Goal: Task Accomplishment & Management: Manage account settings

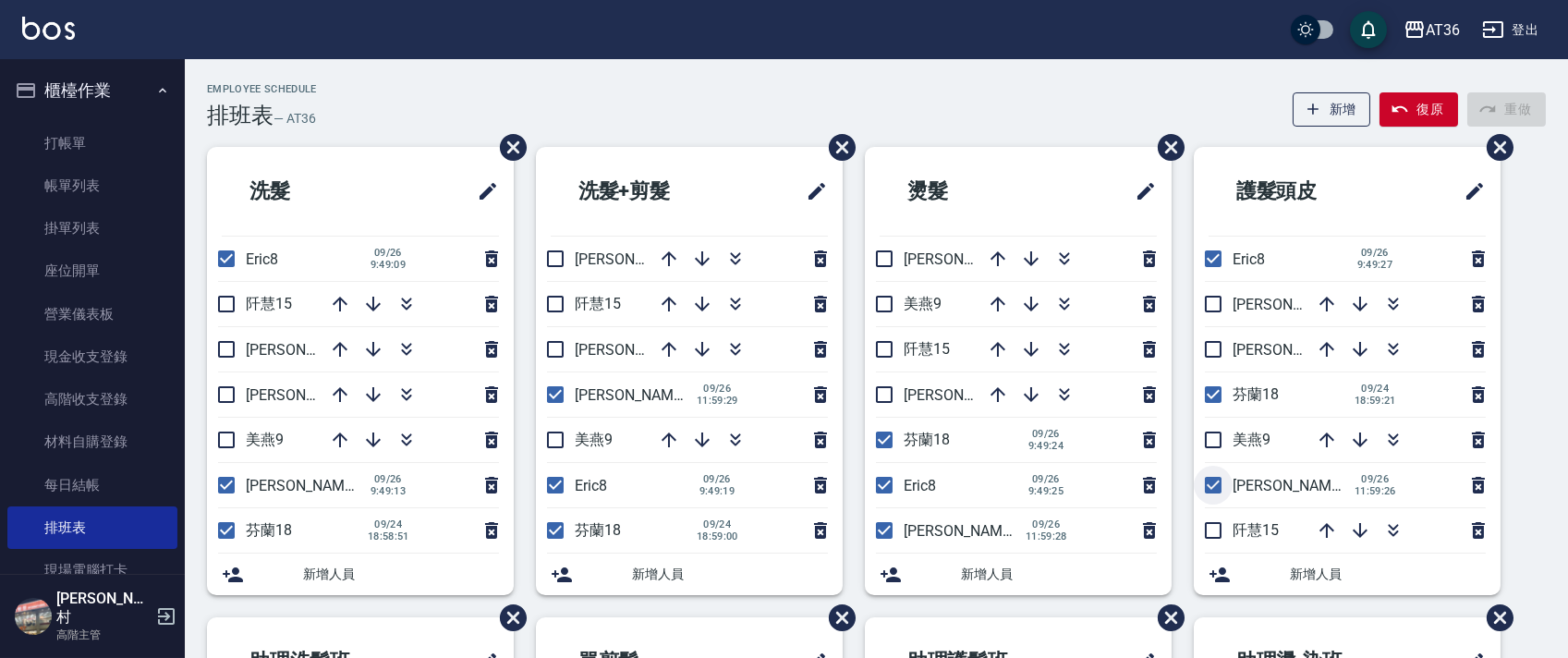
scroll to position [406, 0]
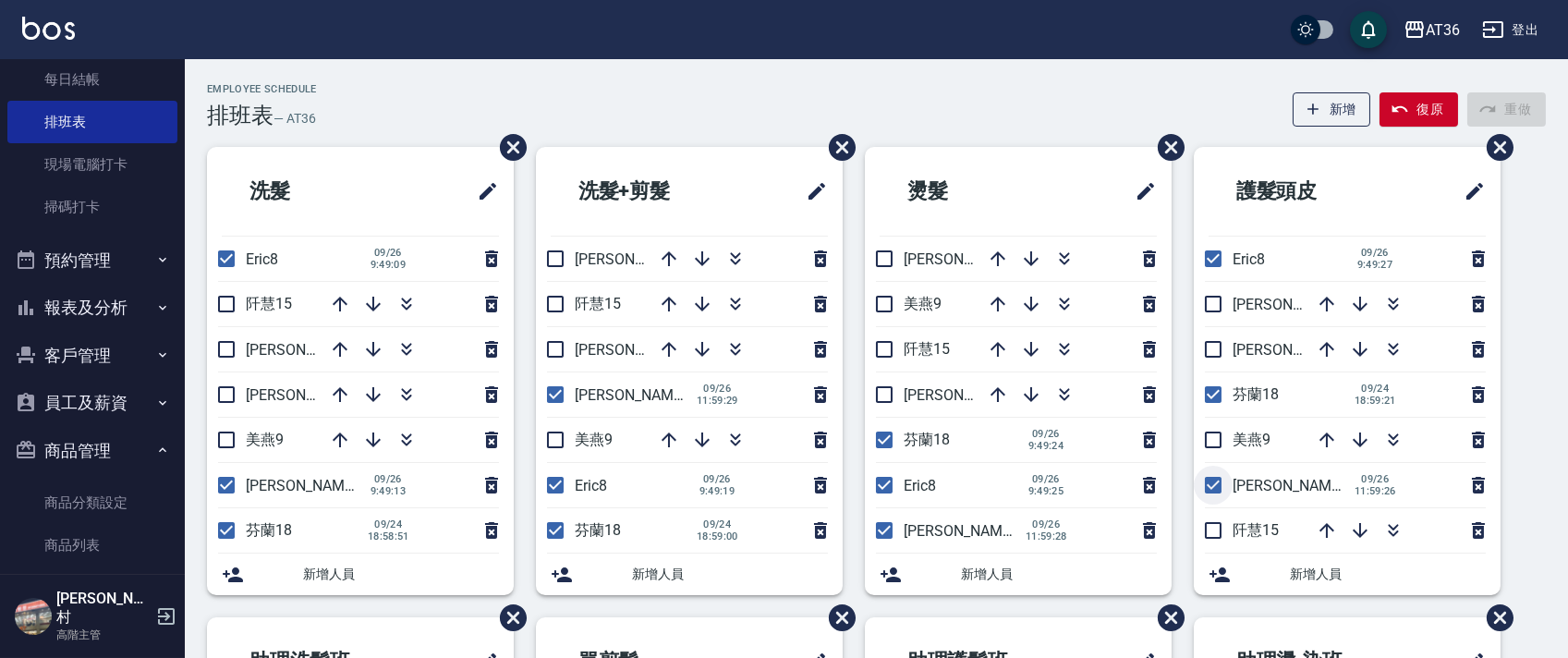
click at [1211, 484] on input "checkbox" at bounding box center [1213, 485] width 39 height 39
checkbox input "false"
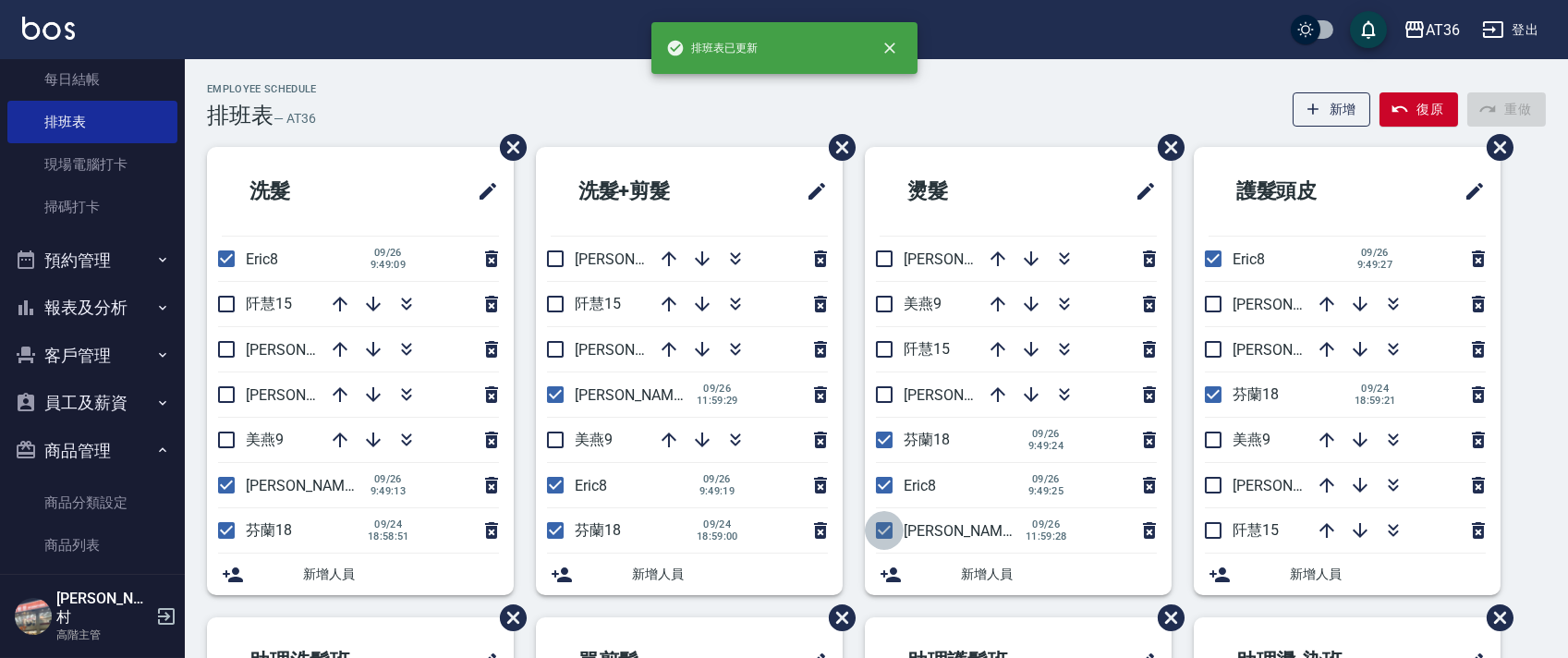
click at [880, 524] on input "checkbox" at bounding box center [884, 530] width 39 height 39
checkbox input "false"
click at [551, 398] on input "checkbox" at bounding box center [555, 394] width 39 height 39
checkbox input "false"
click at [226, 493] on input "checkbox" at bounding box center [227, 485] width 39 height 39
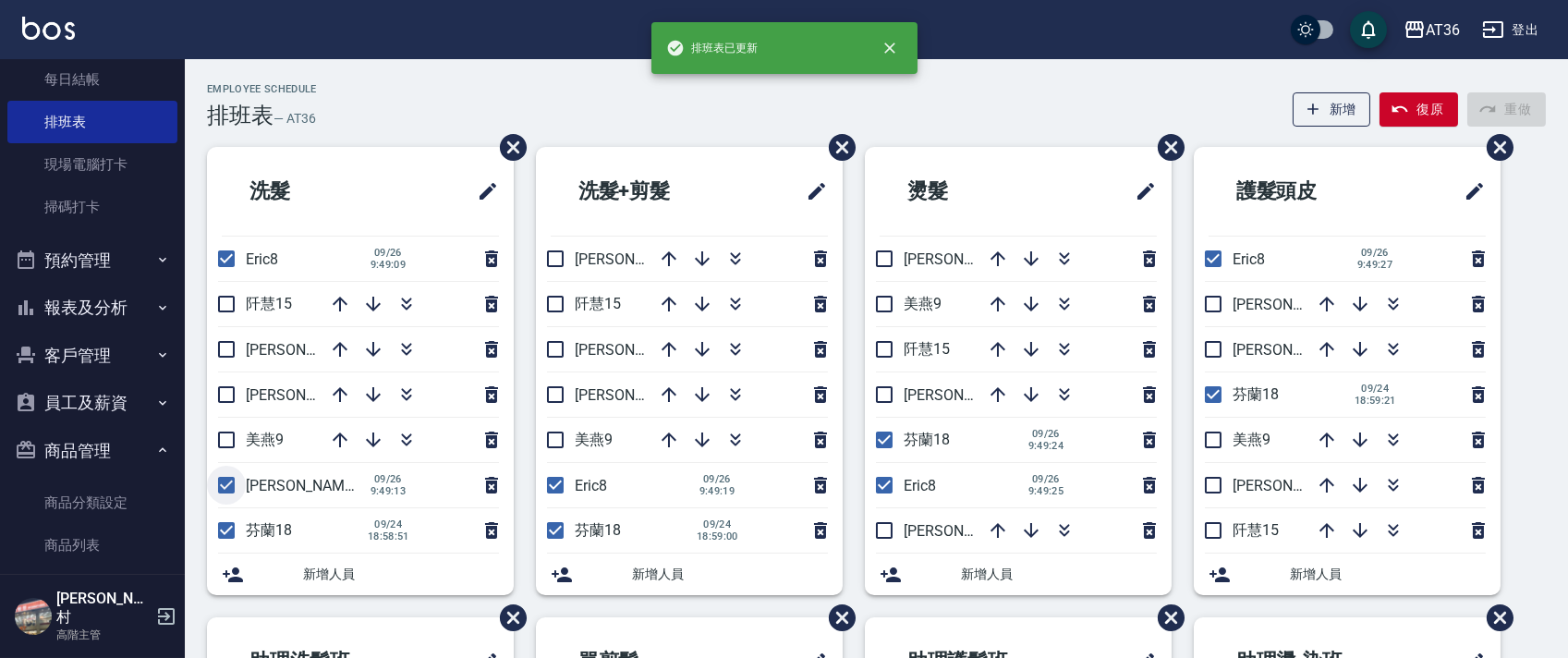
checkbox input "false"
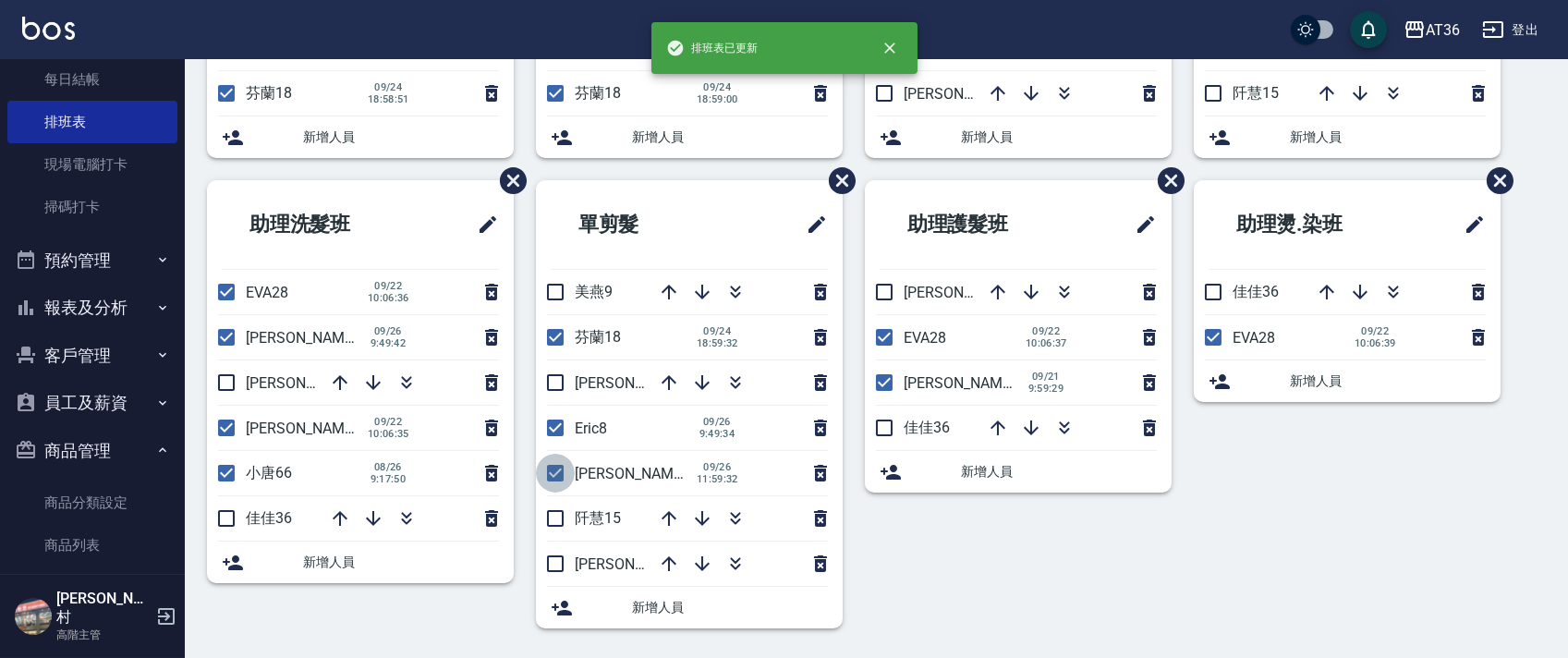
click at [553, 476] on input "checkbox" at bounding box center [555, 473] width 39 height 39
checkbox input "false"
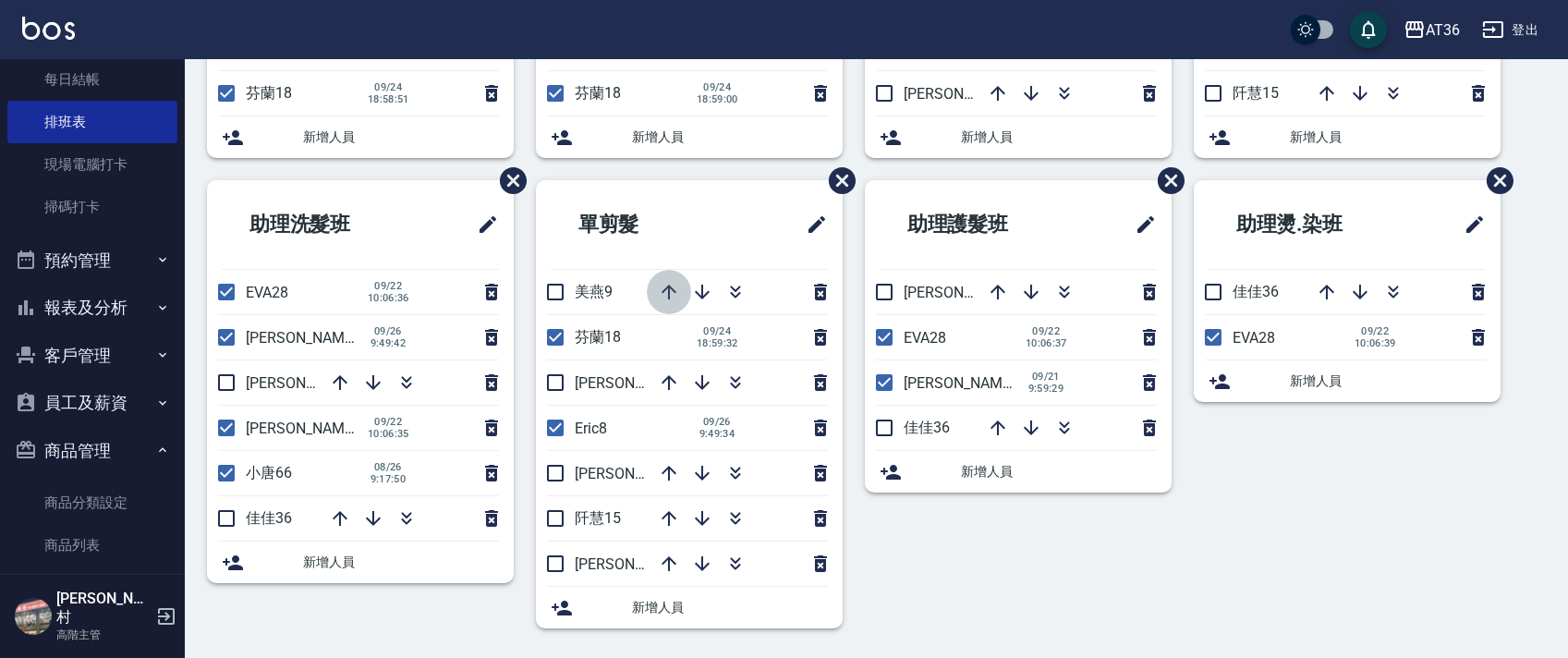
click at [663, 296] on icon "button" at bounding box center [669, 292] width 22 height 22
click at [336, 381] on icon "button" at bounding box center [340, 382] width 22 height 22
click at [170, 285] on nav "櫃檯作業 打帳單 帳單列表 掛單列表 座位開單 營業儀表板 現金收支登錄 高階收支登錄 材料自購登錄 每日結帳 排班表 現場電腦打卡 掃碼打卡 預約管理 預約…" at bounding box center [92, 316] width 185 height 514
click at [194, 265] on div "助理洗髮班 EVA28 [DATE] 10:06:36 [PERSON_NAME]58 [DATE] 9:49:42 佳佳36 [PERSON_NAME]55…" at bounding box center [349, 415] width 329 height 471
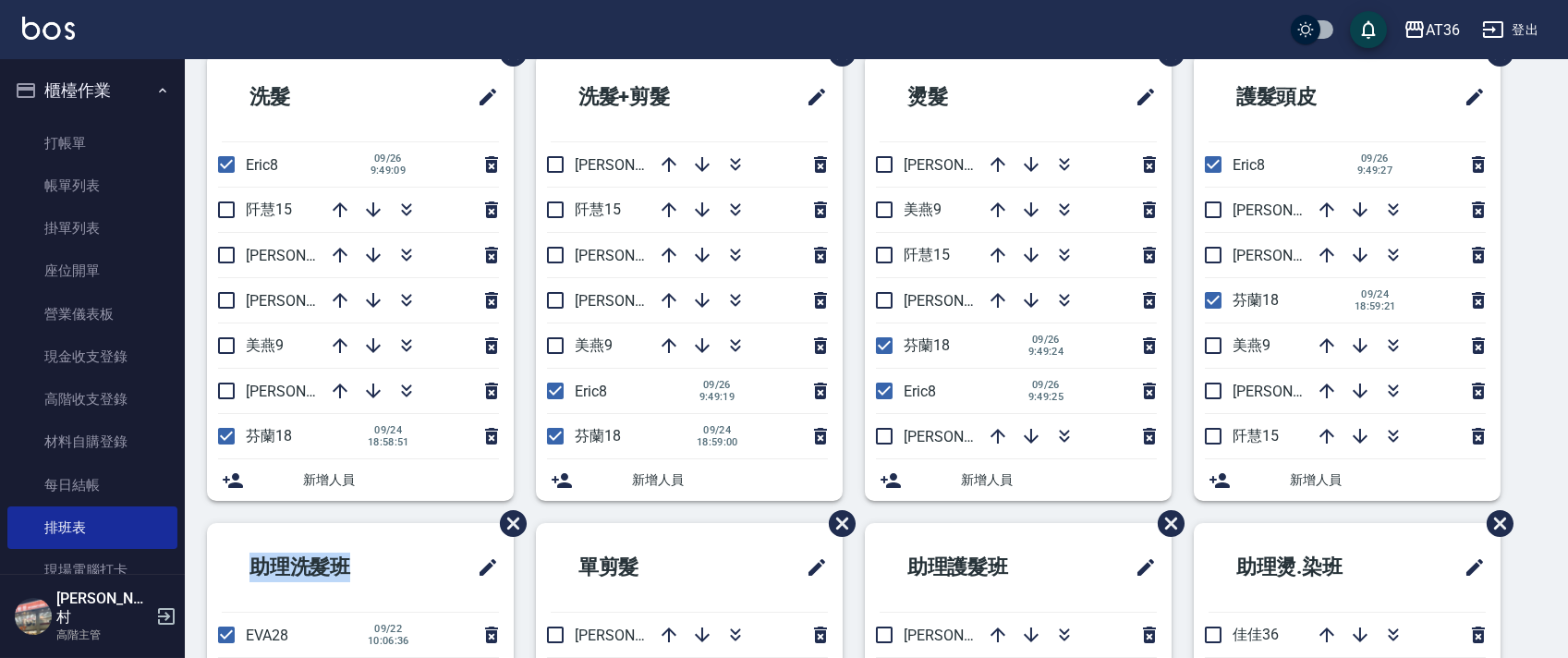
scroll to position [0, 0]
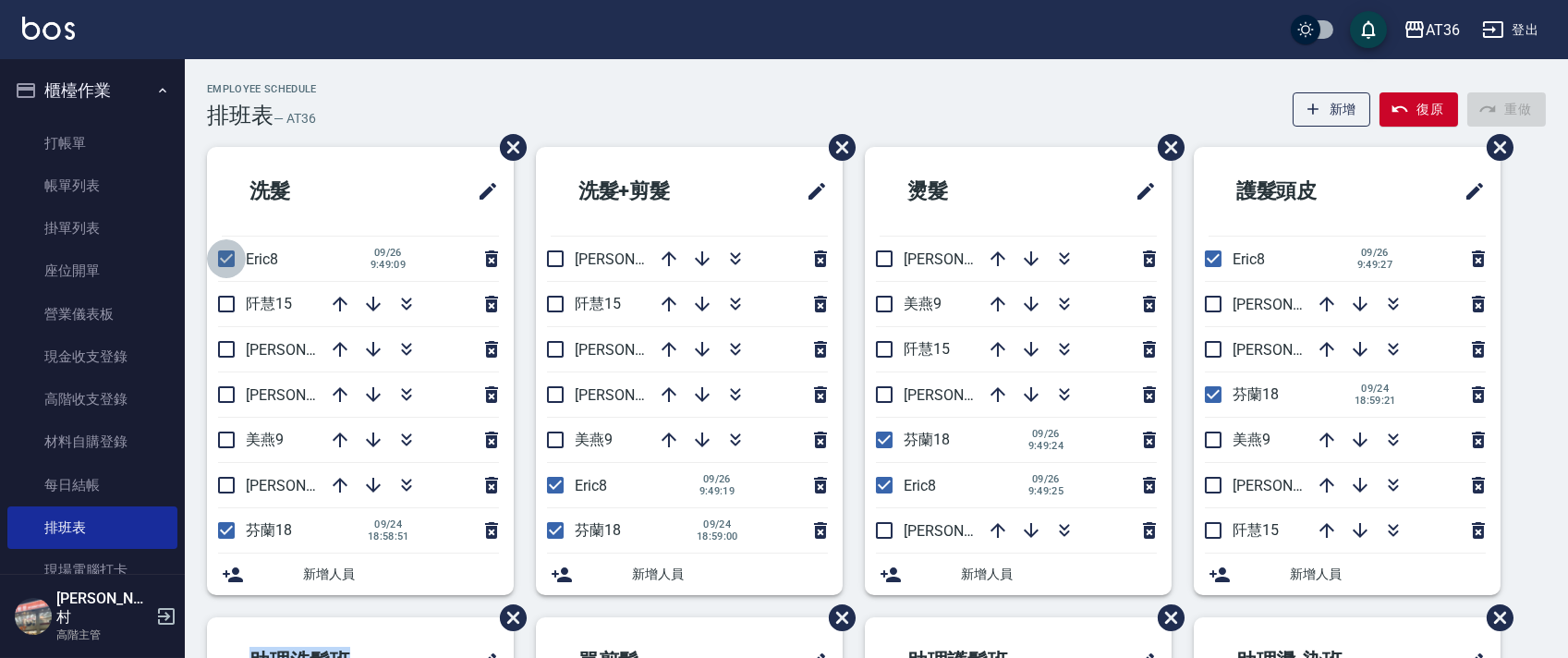
click at [237, 260] on input "checkbox" at bounding box center [227, 259] width 39 height 39
checkbox input "false"
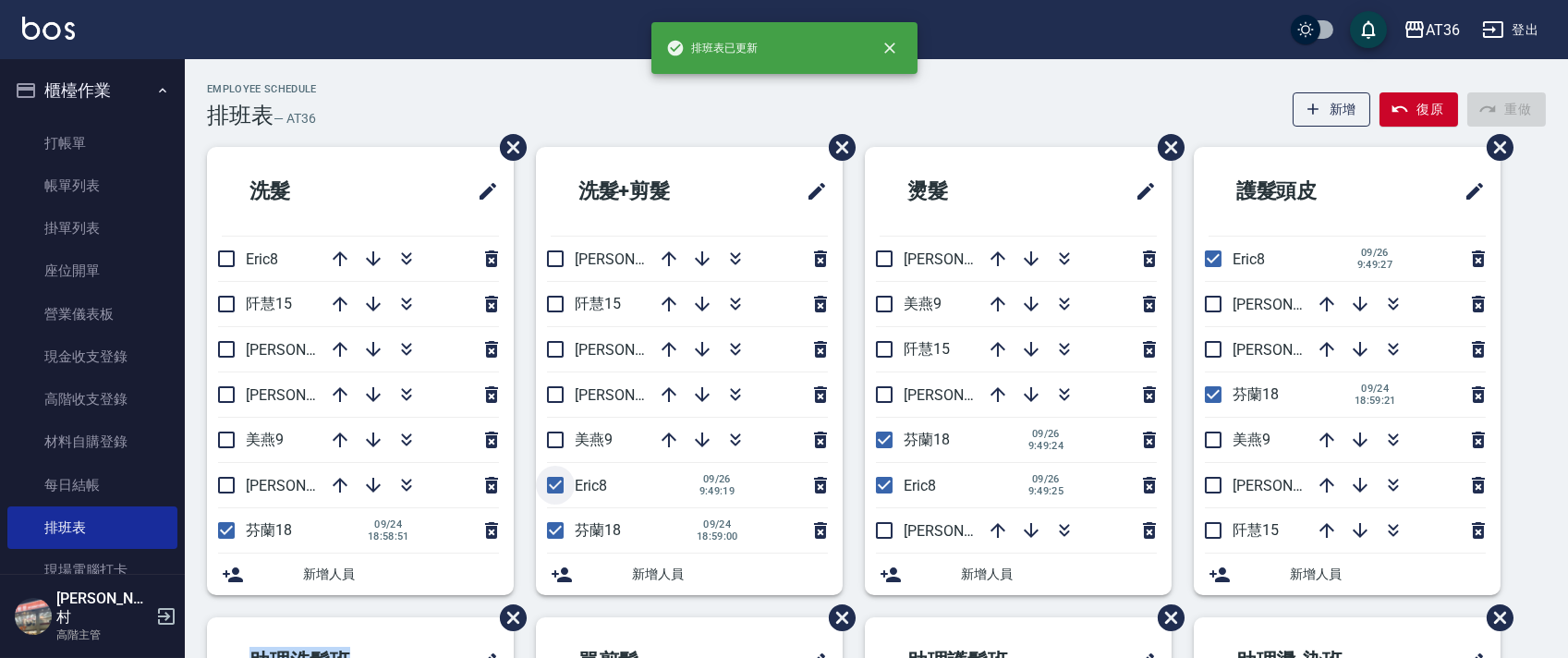
click at [555, 489] on input "checkbox" at bounding box center [555, 485] width 39 height 39
checkbox input "false"
click at [884, 487] on input "checkbox" at bounding box center [884, 485] width 39 height 39
checkbox input "false"
click at [1219, 261] on input "checkbox" at bounding box center [1213, 259] width 39 height 39
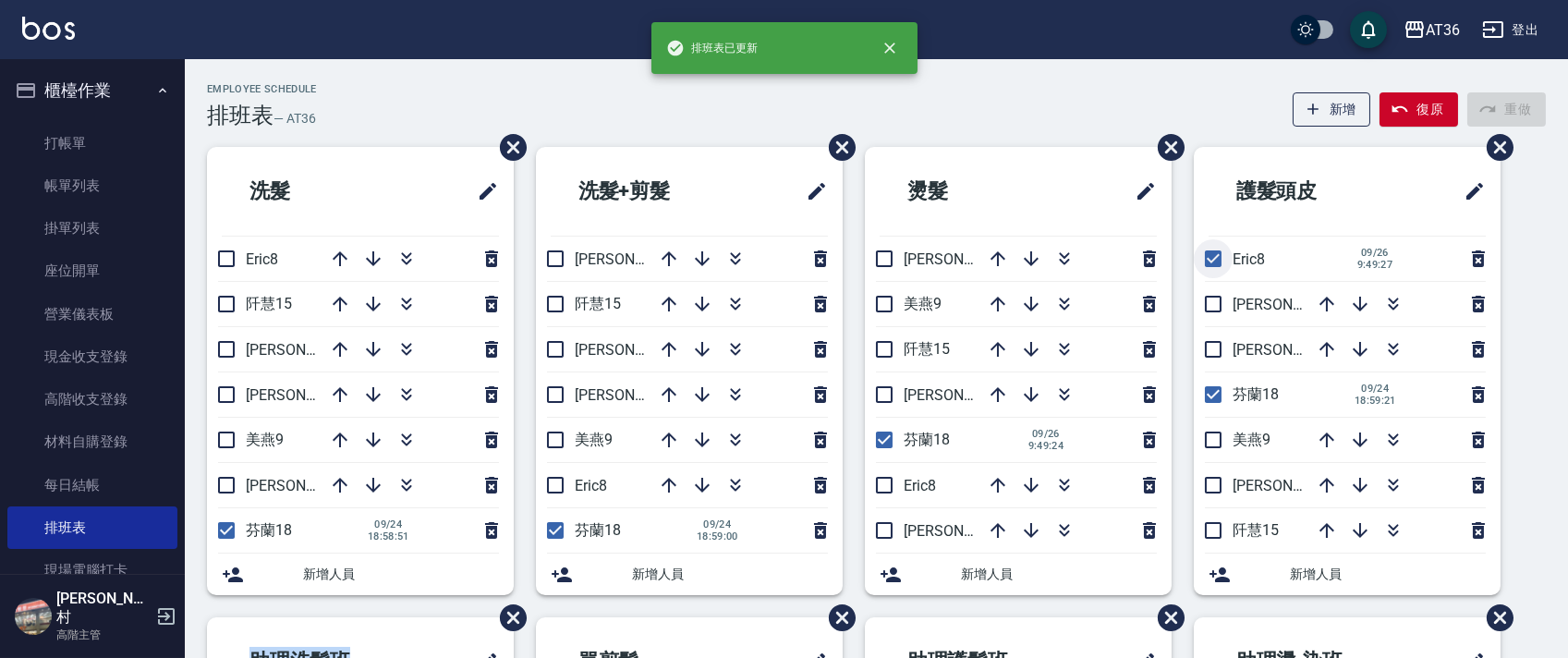
checkbox input "false"
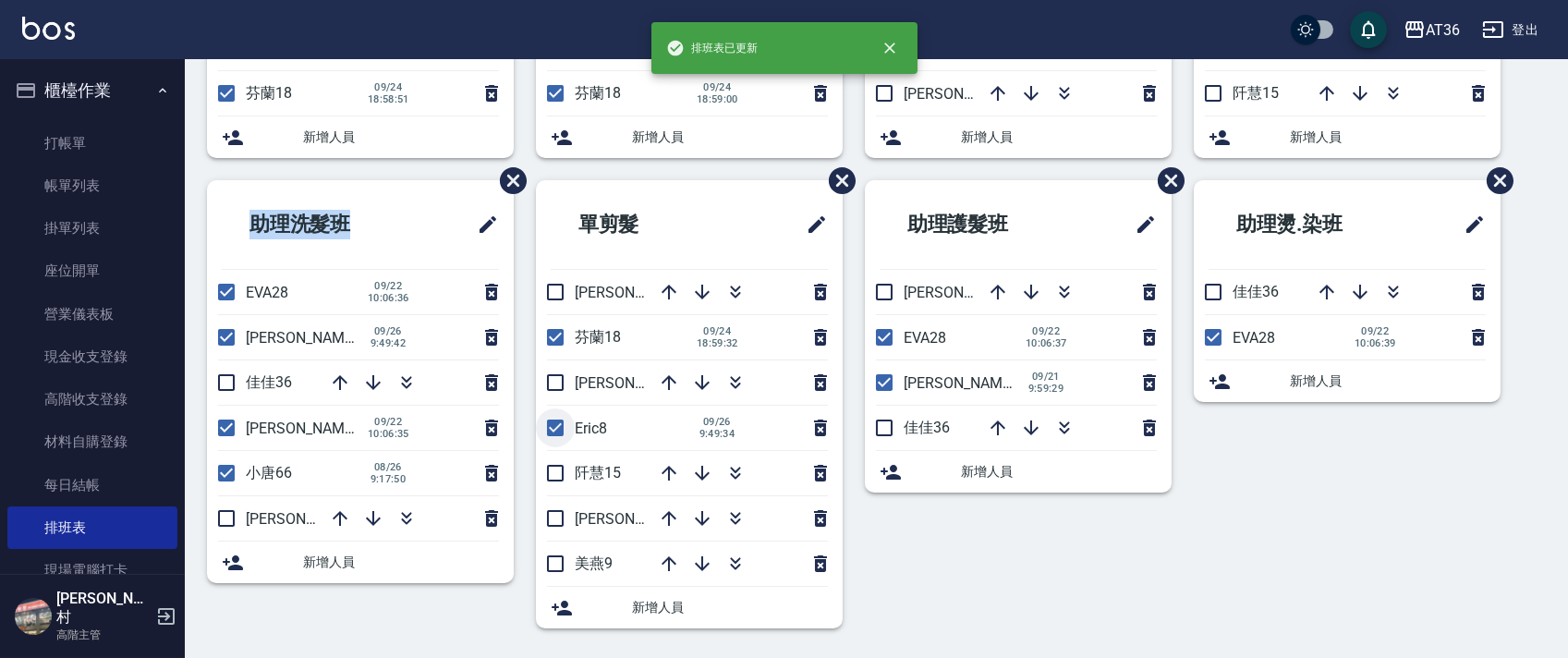
click at [555, 429] on input "checkbox" at bounding box center [555, 428] width 39 height 39
checkbox input "false"
